Goal: Communication & Community: Participate in discussion

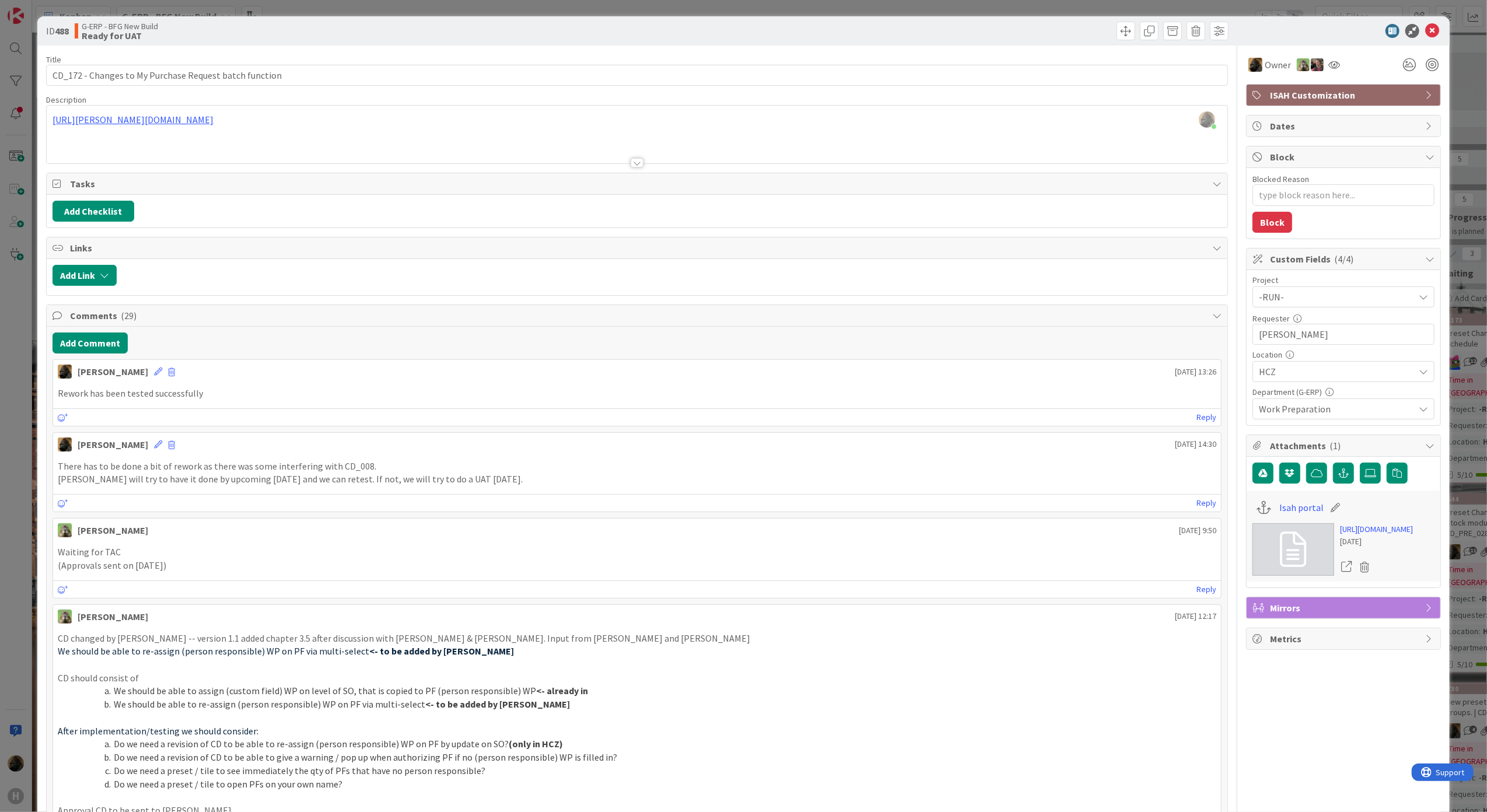
scroll to position [233, 656]
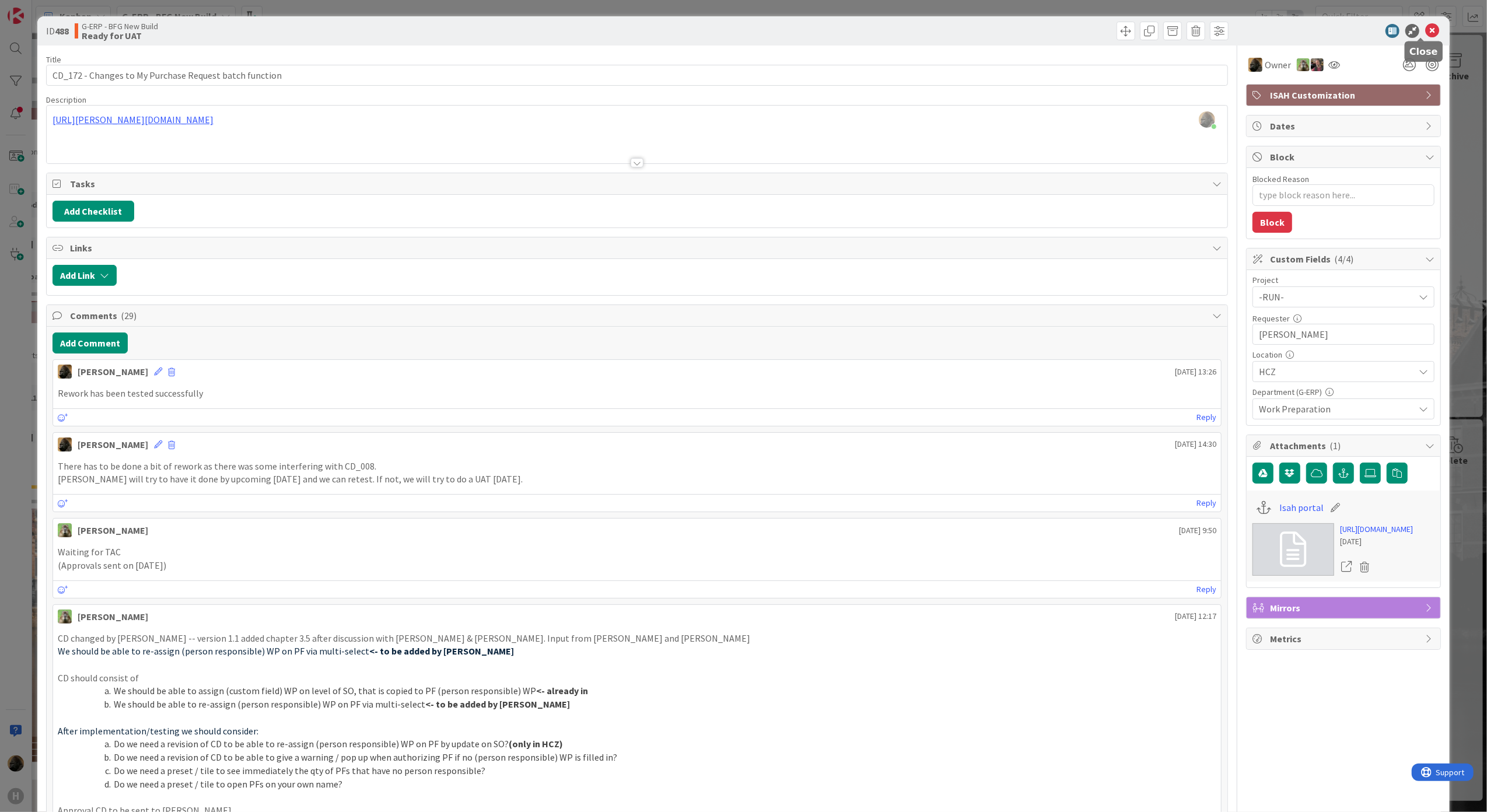
click at [1425, 26] on icon at bounding box center [1432, 31] width 14 height 14
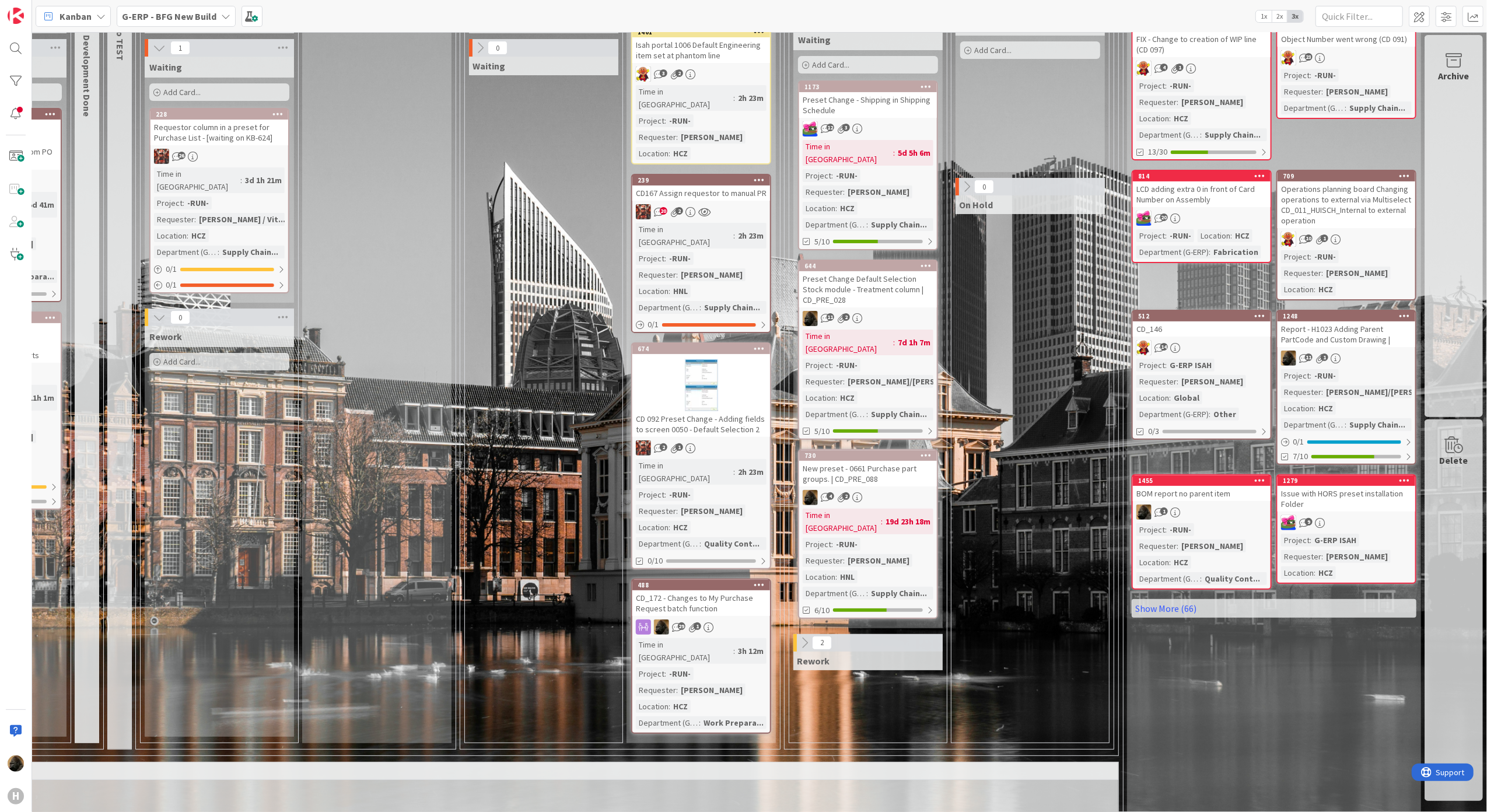
click at [1097, 796] on div "This flow is used for: Issues / Incidents Maintenance License Management Lifecy…" at bounding box center [411, 822] width 1407 height 52
drag, startPoint x: 438, startPoint y: 463, endPoint x: 454, endPoint y: 498, distance: 38.5
click at [440, 463] on div "1 Test 1 In Progress 0 Testing 1 Waiting Add Card... 228 Requestor column in a …" at bounding box center [296, 333] width 321 height 833
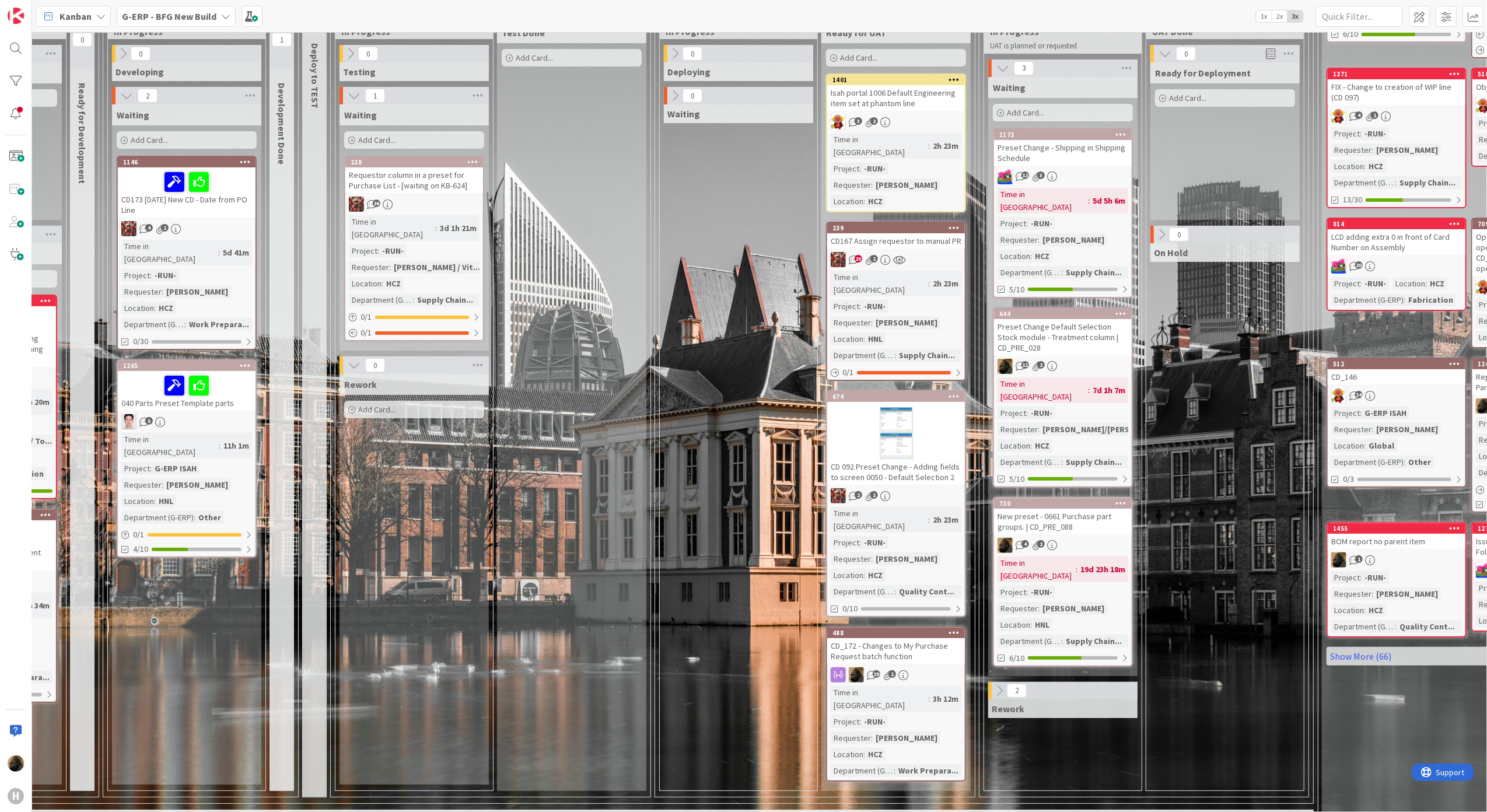
scroll to position [233, 448]
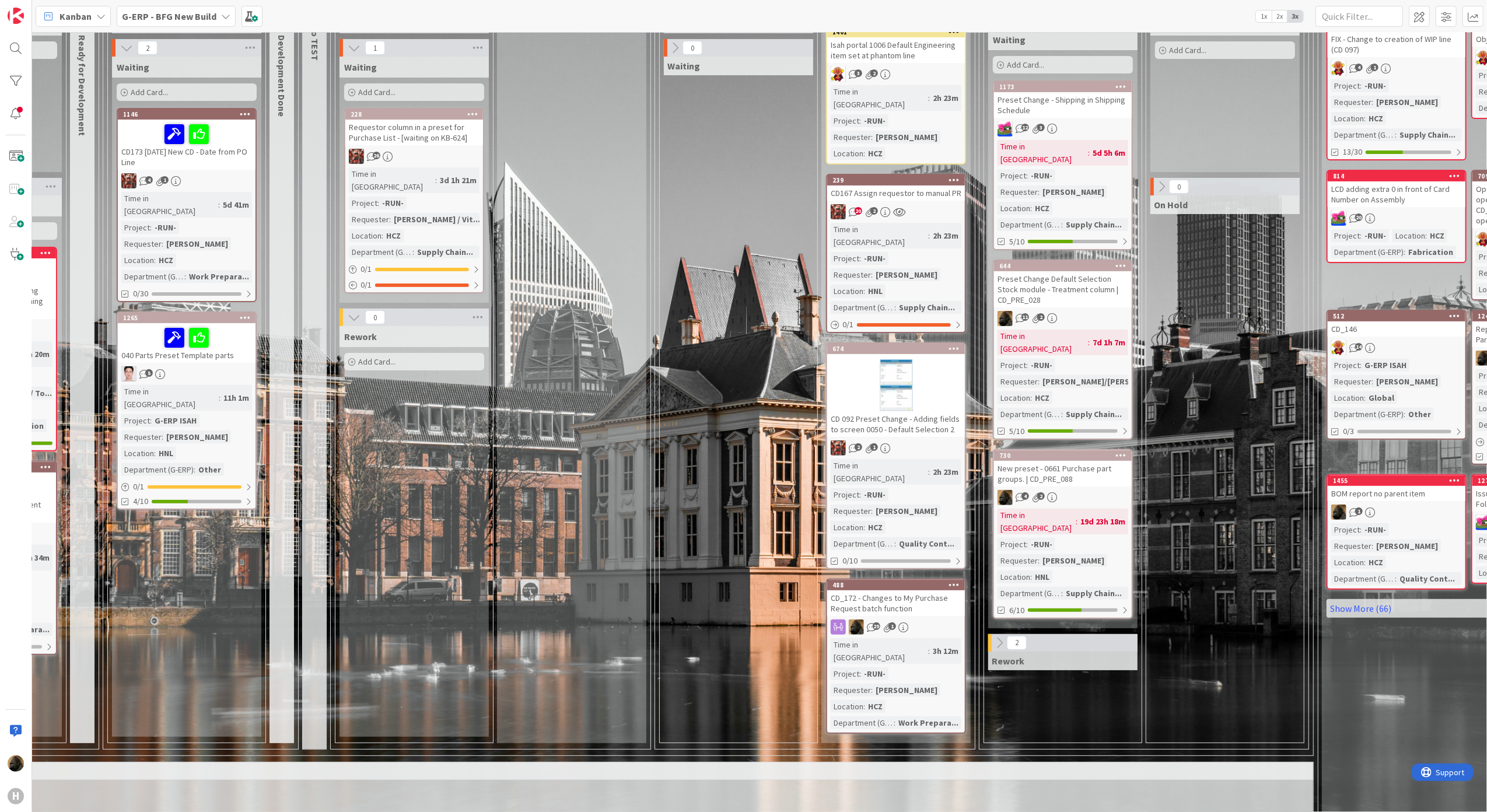
click at [867, 591] on div "CD_172 - Changes to My Purchase Request batch function" at bounding box center [896, 603] width 138 height 26
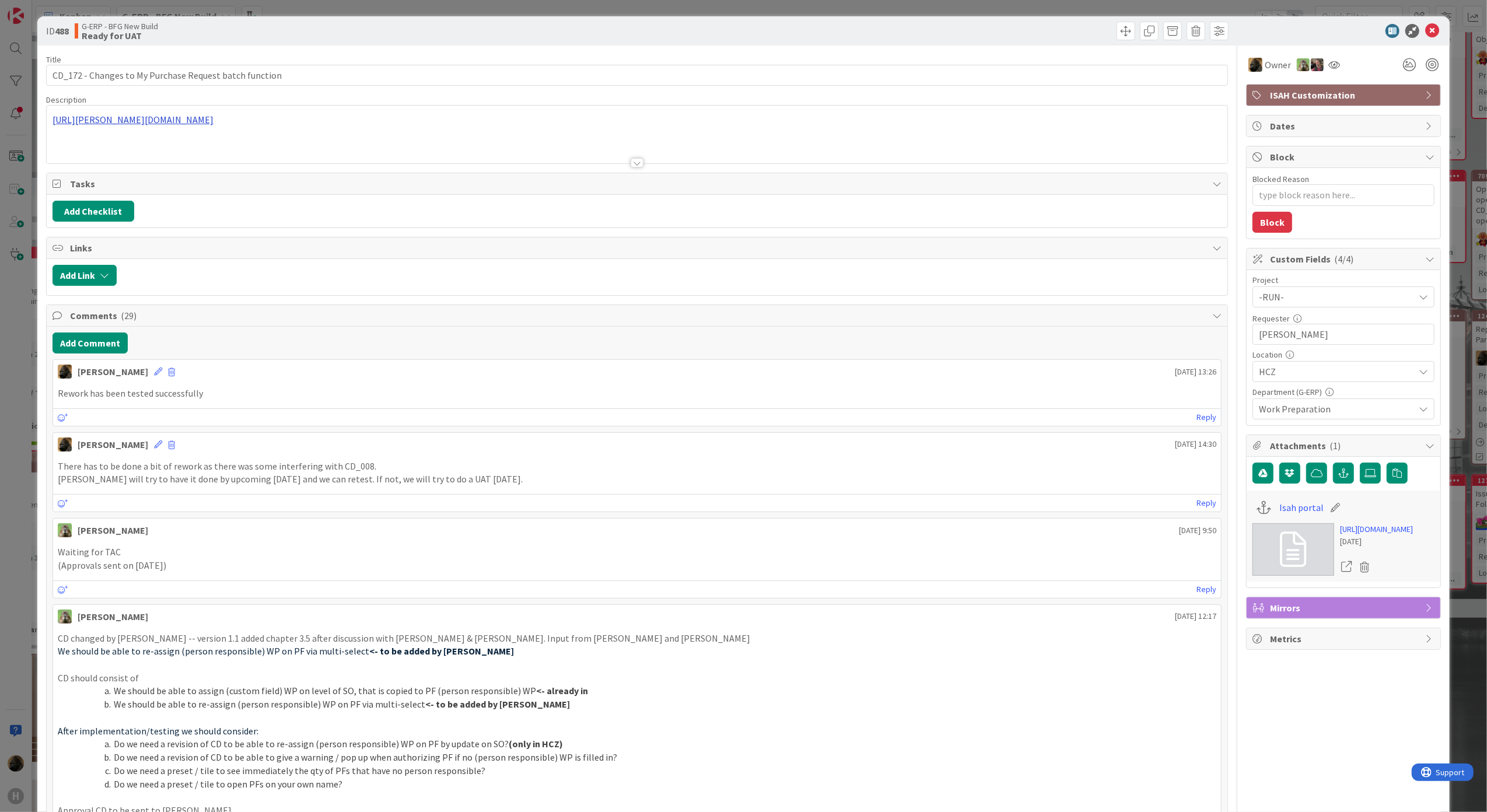
click at [264, 122] on div "[URL][PERSON_NAME][DOMAIN_NAME]" at bounding box center [637, 134] width 1181 height 57
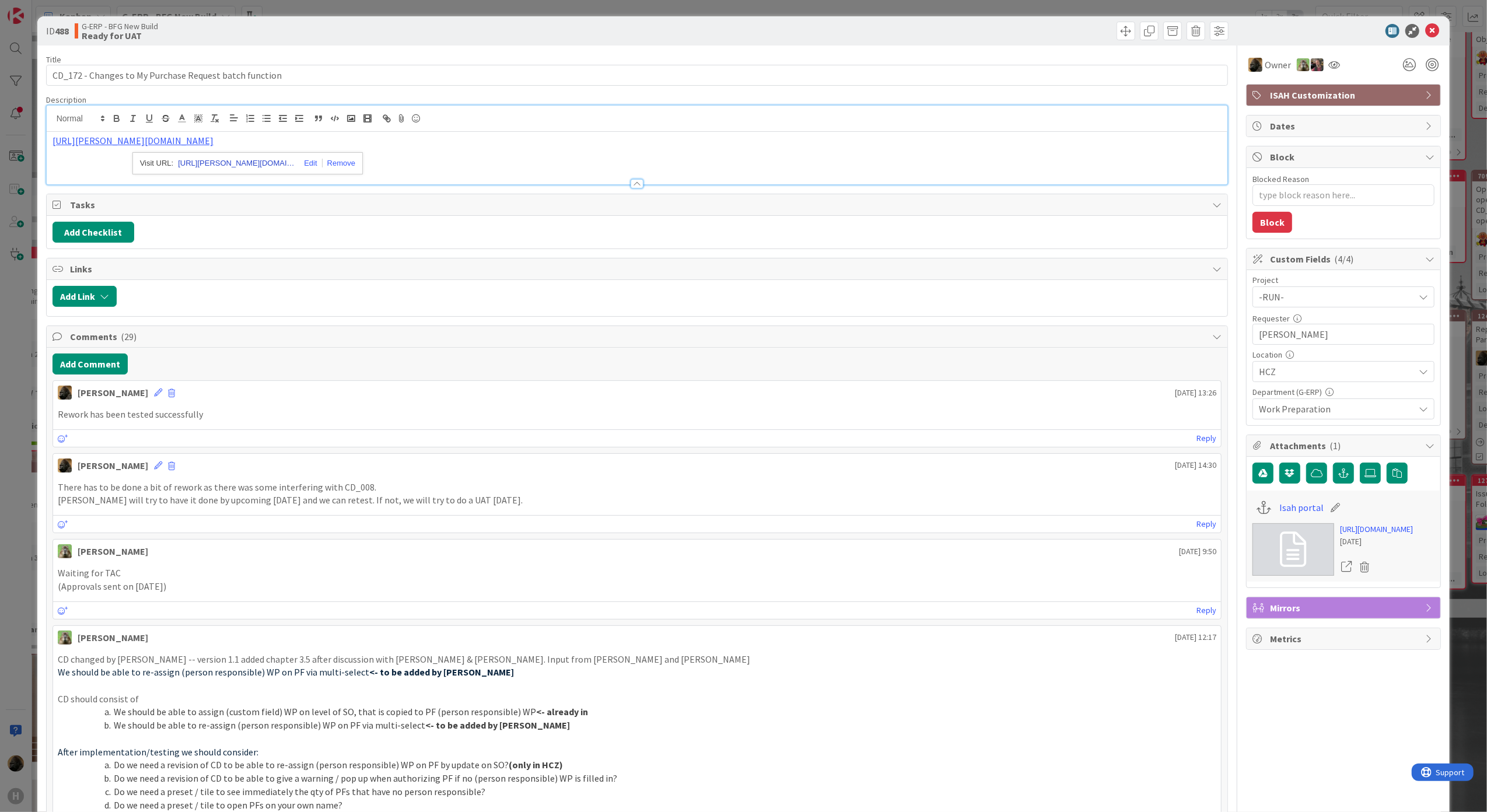
click at [274, 164] on link "[URL][PERSON_NAME][DOMAIN_NAME]" at bounding box center [237, 163] width 117 height 15
click at [444, 154] on p at bounding box center [637, 154] width 1170 height 13
click at [742, 447] on div "Reply" at bounding box center [637, 438] width 1169 height 18
type textarea "x"
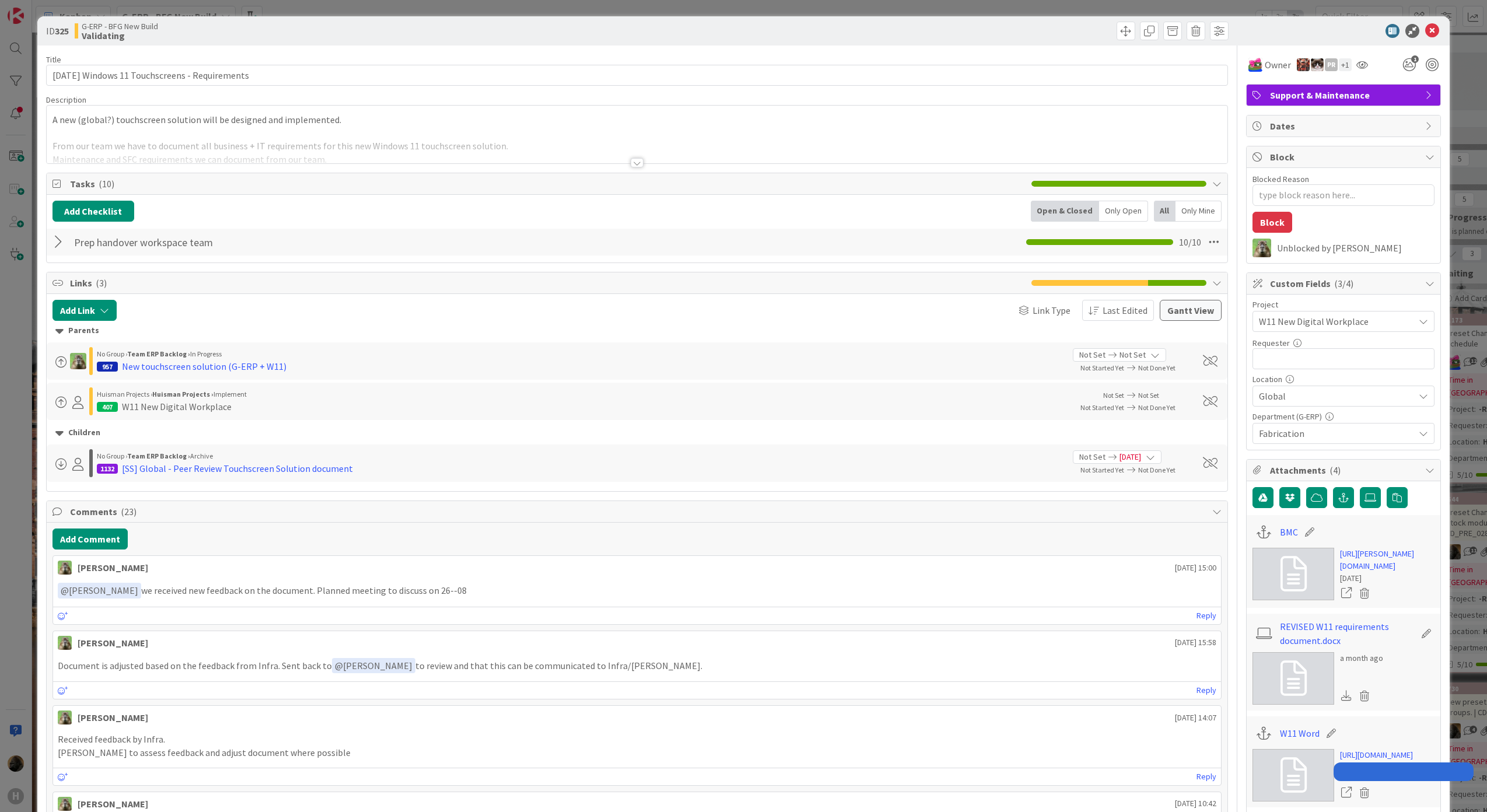
type textarea "x"
click at [1426, 34] on icon at bounding box center [1432, 31] width 14 height 14
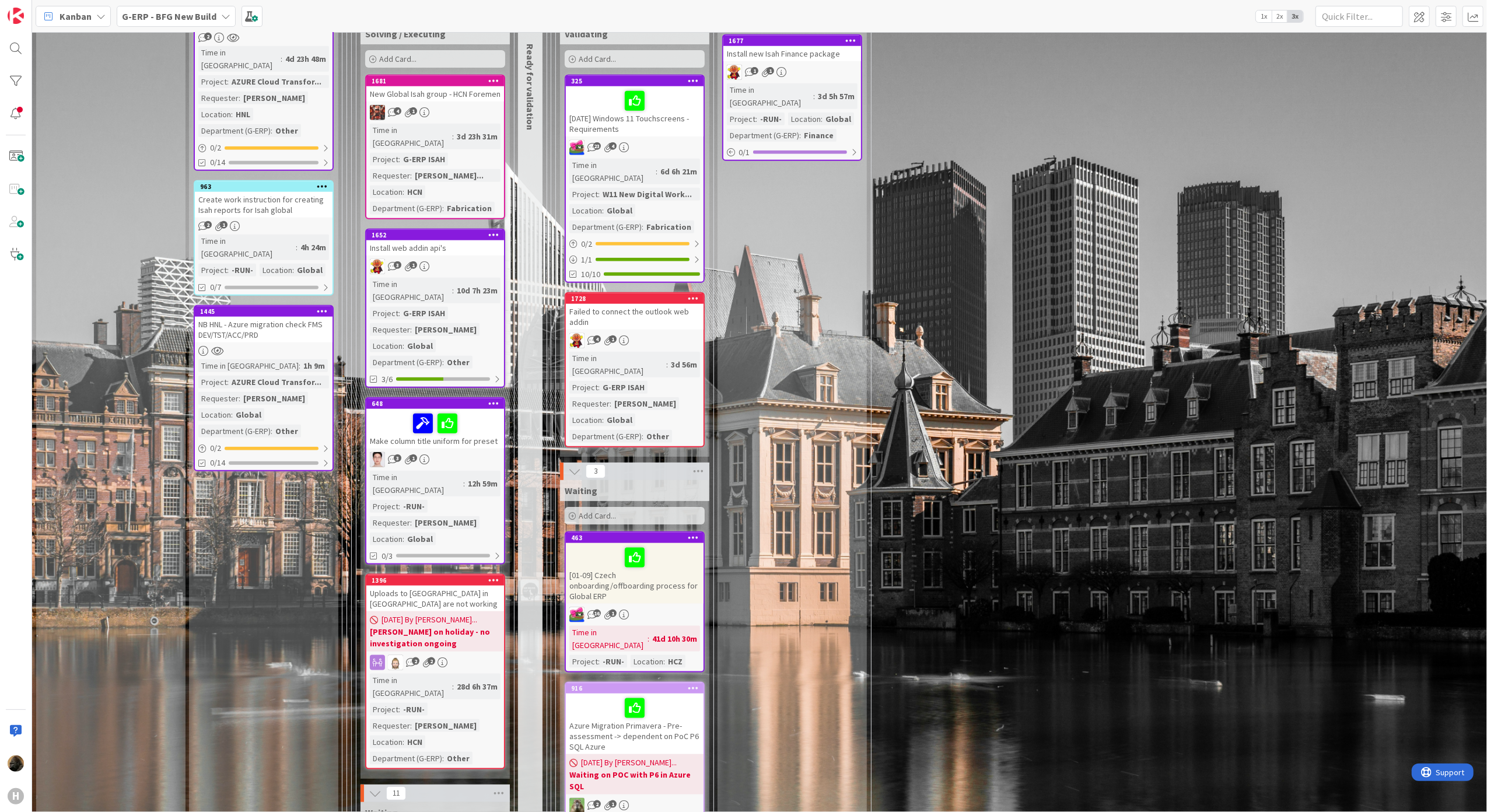
scroll to position [1167, 0]
